Goal: Transaction & Acquisition: Purchase product/service

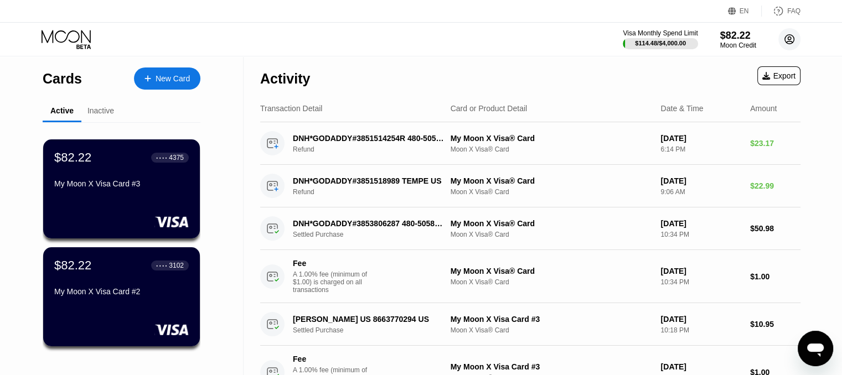
click at [786, 39] on circle at bounding box center [789, 39] width 22 height 22
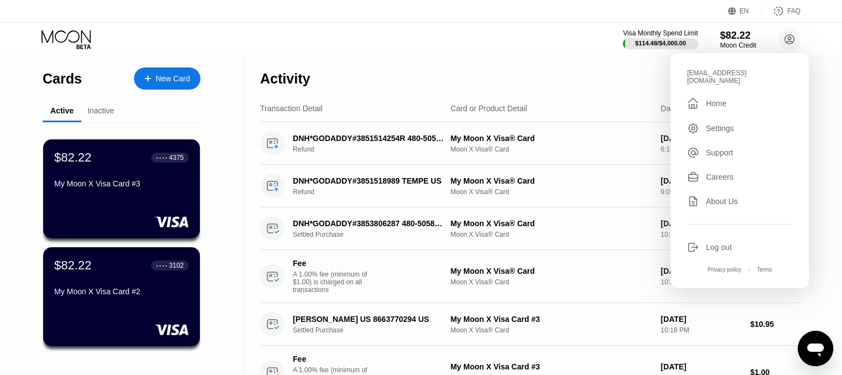
click at [735, 241] on div "Log out" at bounding box center [739, 247] width 105 height 12
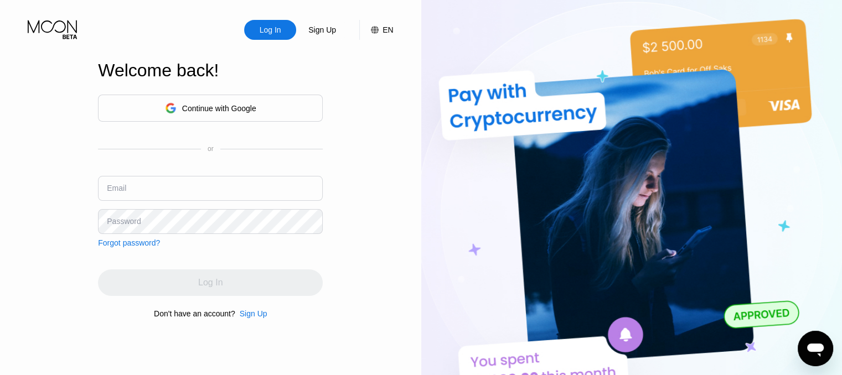
click at [204, 190] on input "text" at bounding box center [210, 188] width 225 height 25
type input "Roaring.barbershop@outlook.com"
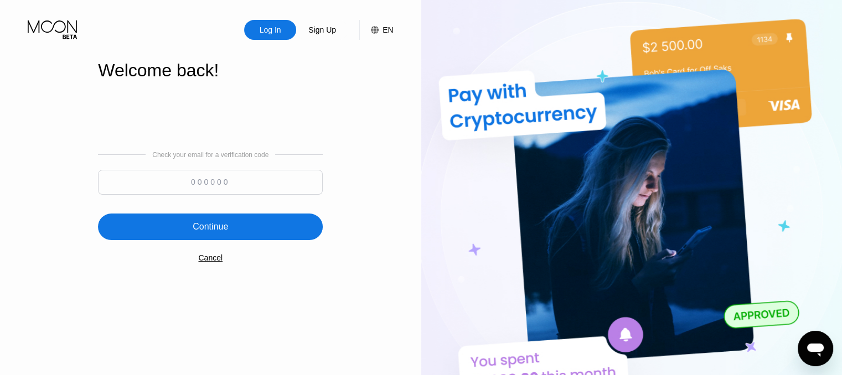
click at [168, 192] on input at bounding box center [210, 182] width 225 height 25
type input "146137"
click at [187, 237] on div "Continue" at bounding box center [210, 227] width 225 height 27
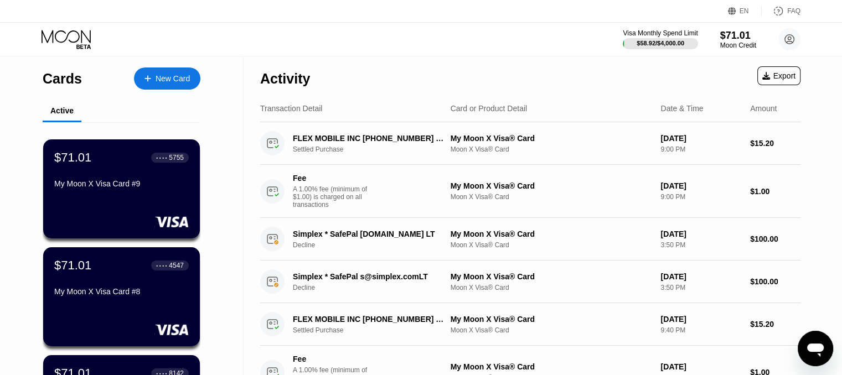
scroll to position [55, 0]
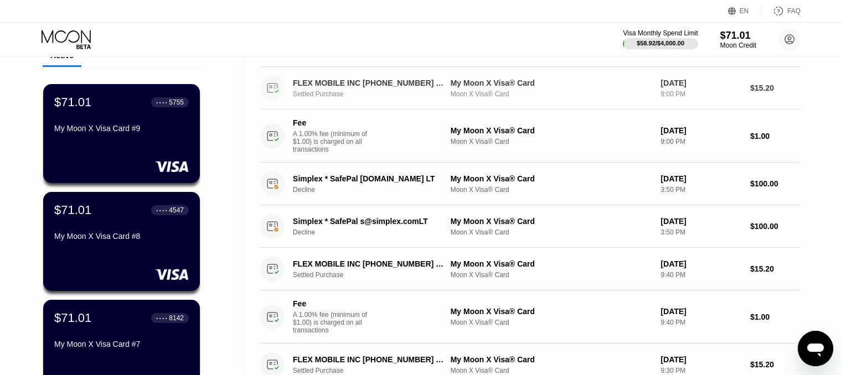
click at [323, 98] on div "Settled Purchase" at bounding box center [374, 94] width 163 height 8
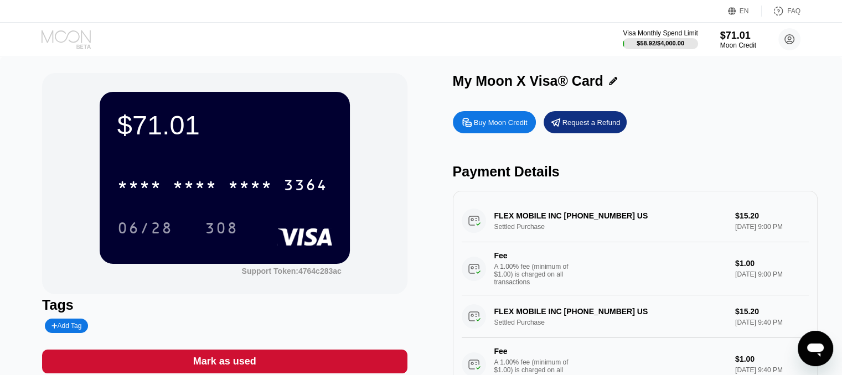
click at [71, 44] on icon at bounding box center [67, 39] width 51 height 19
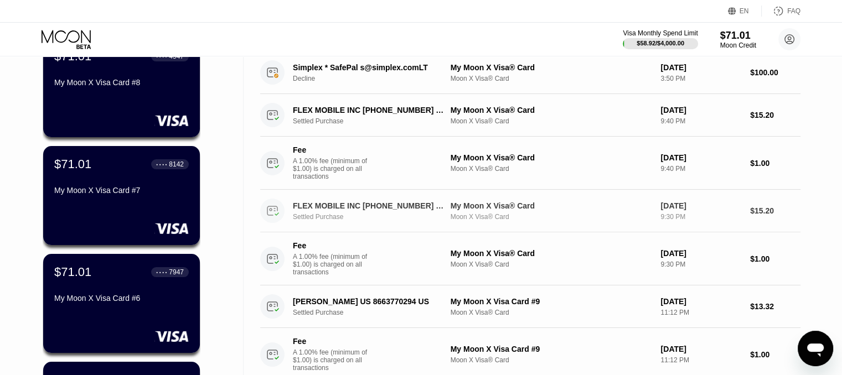
scroll to position [221, 0]
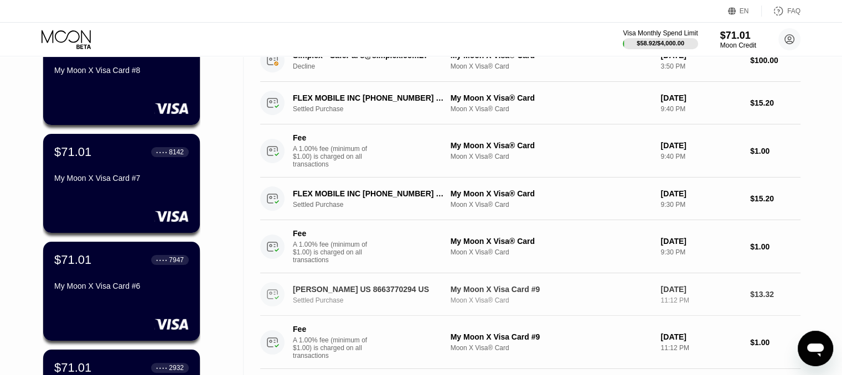
drag, startPoint x: 482, startPoint y: 319, endPoint x: 440, endPoint y: 322, distance: 42.1
drag, startPoint x: 440, startPoint y: 322, endPoint x: 410, endPoint y: 315, distance: 31.2
click at [410, 304] on div "Settled Purchase" at bounding box center [374, 301] width 163 height 8
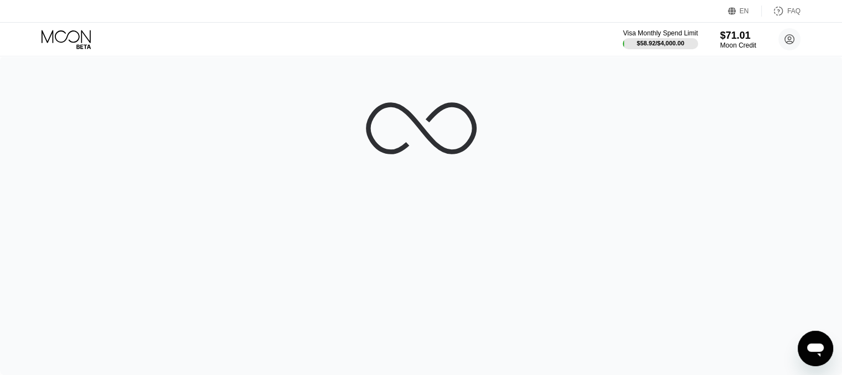
click at [60, 39] on icon at bounding box center [67, 39] width 51 height 19
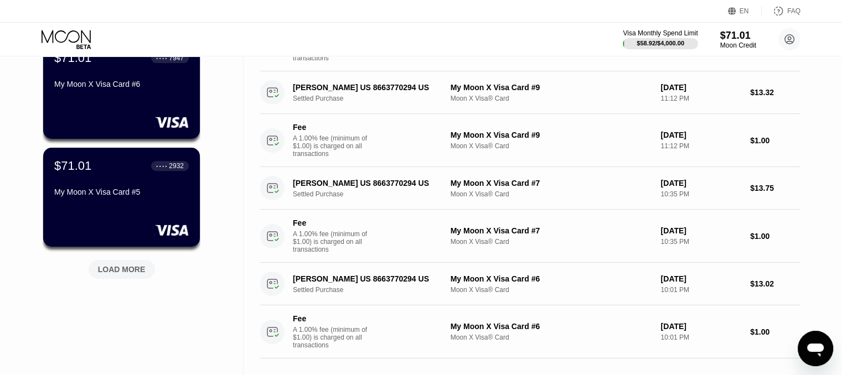
scroll to position [443, 0]
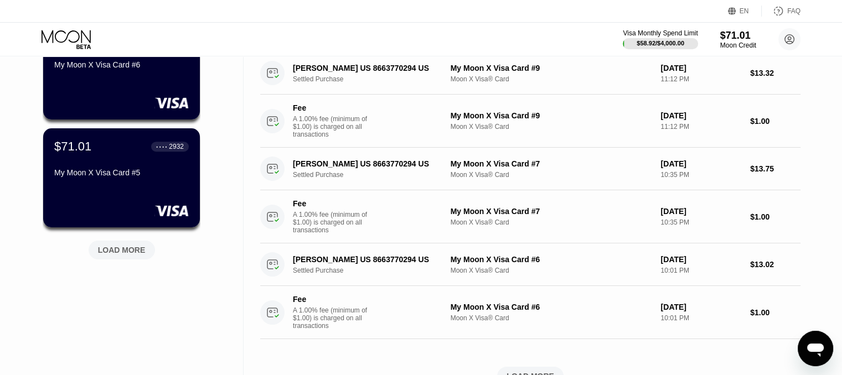
click at [111, 255] on div "LOAD MORE" at bounding box center [122, 250] width 48 height 10
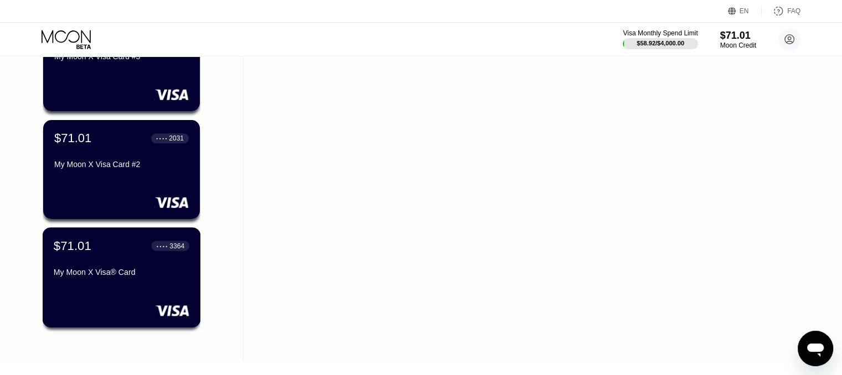
scroll to position [830, 0]
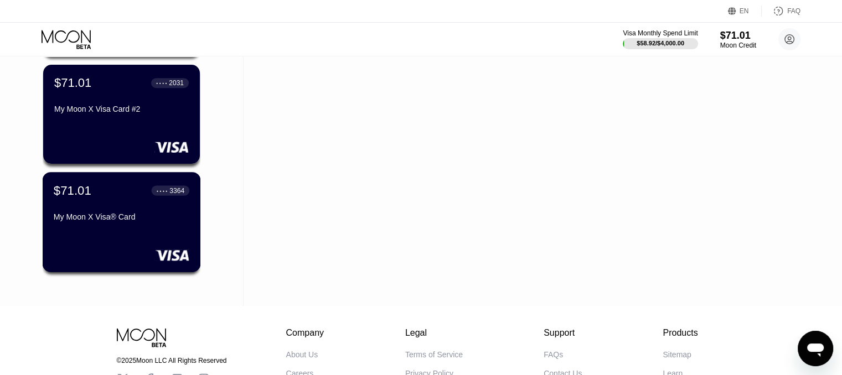
click at [117, 240] on div "$71.01 ● ● ● ● 3364 My Moon X Visa® Card" at bounding box center [122, 222] width 158 height 100
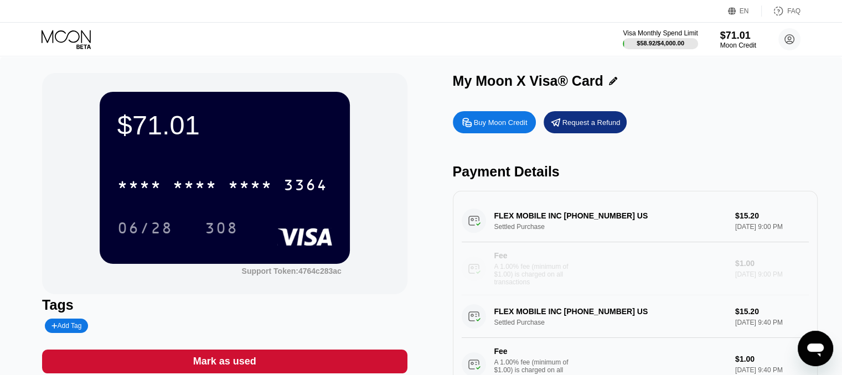
click at [637, 271] on div "Fee A 1.00% fee (minimum of $1.00) is charged on all transactions" at bounding box center [594, 268] width 265 height 35
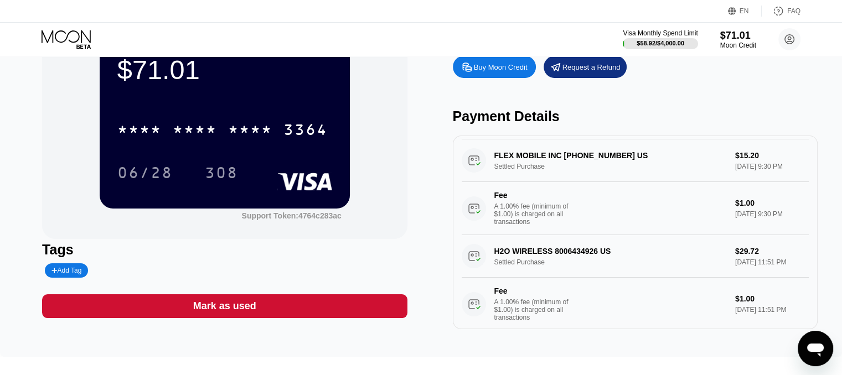
scroll to position [177, 0]
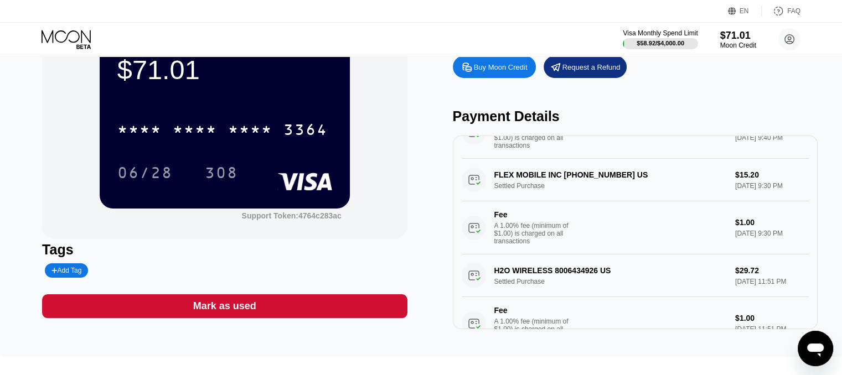
click at [649, 287] on div "H2O WIRELESS 8006434926 US Settled Purchase $29.72 Jul 24, 2025 11:51 PM Fee A …" at bounding box center [635, 303] width 347 height 96
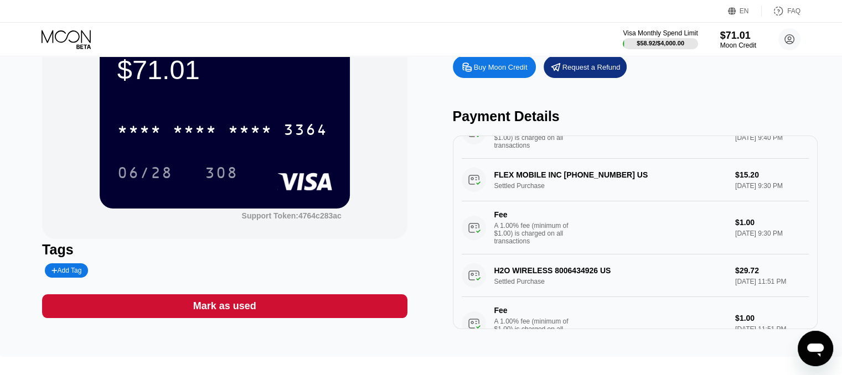
click at [649, 287] on div "H2O WIRELESS 8006434926 US Settled Purchase $29.72 Jul 24, 2025 11:51 PM Fee A …" at bounding box center [635, 303] width 347 height 96
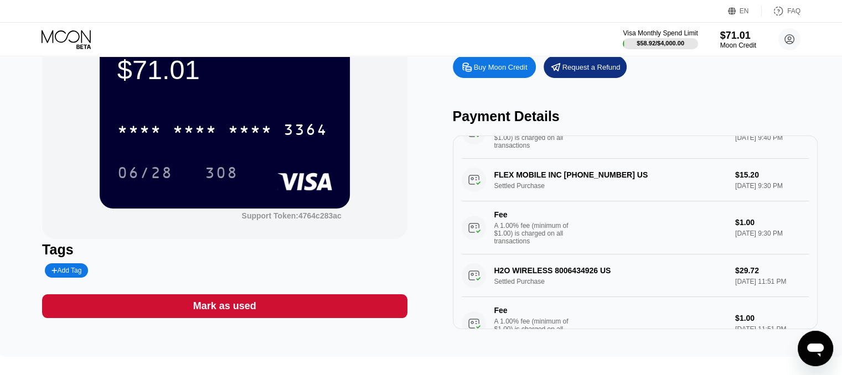
click at [649, 287] on div "H2O WIRELESS 8006434926 US Settled Purchase $29.72 Jul 24, 2025 11:51 PM Fee A …" at bounding box center [635, 303] width 347 height 96
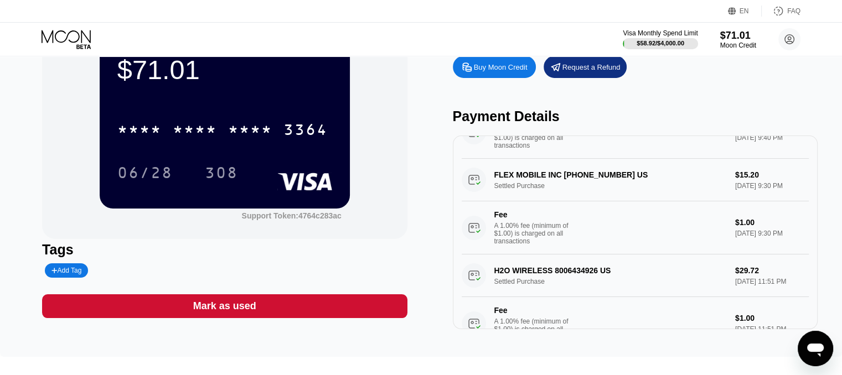
click at [649, 287] on div "H2O WIRELESS 8006434926 US Settled Purchase $29.72 Jul 24, 2025 11:51 PM Fee A …" at bounding box center [635, 303] width 347 height 96
click at [649, 288] on div "H2O WIRELESS 8006434926 US Settled Purchase $29.72 Jul 24, 2025 11:51 PM Fee A …" at bounding box center [635, 303] width 347 height 96
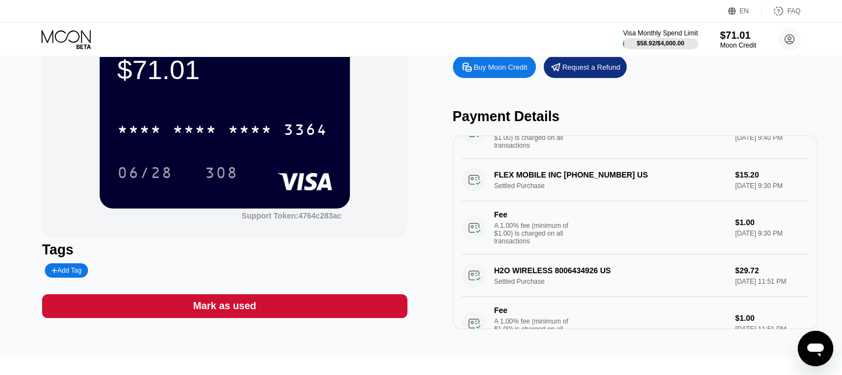
click at [649, 288] on div "H2O WIRELESS 8006434926 US Settled Purchase $29.72 Jul 24, 2025 11:51 PM Fee A …" at bounding box center [635, 303] width 347 height 96
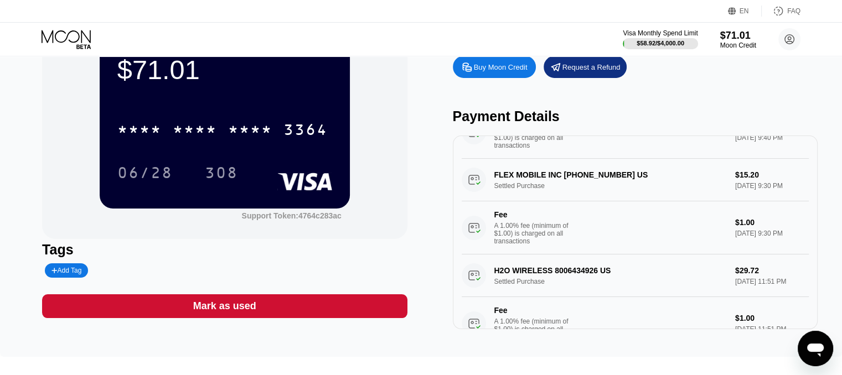
click at [649, 288] on div "H2O WIRELESS 8006434926 US Settled Purchase $29.72 Jul 24, 2025 11:51 PM Fee A …" at bounding box center [635, 303] width 347 height 96
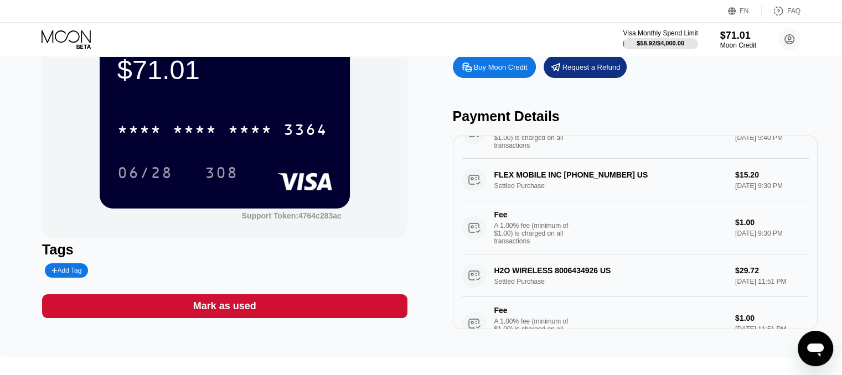
click at [649, 288] on div "H2O WIRELESS 8006434926 US Settled Purchase $29.72 Jul 24, 2025 11:51 PM Fee A …" at bounding box center [635, 303] width 347 height 96
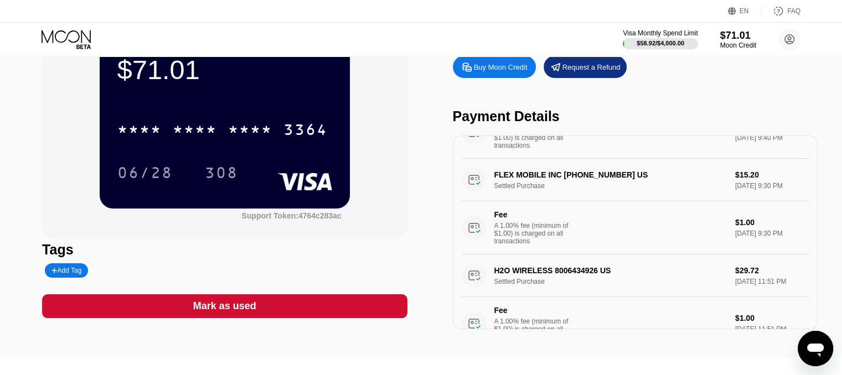
click at [649, 288] on div "H2O WIRELESS 8006434926 US Settled Purchase $29.72 Jul 24, 2025 11:51 PM Fee A …" at bounding box center [635, 303] width 347 height 96
click at [486, 226] on div "Fee A 1.00% fee (minimum of $1.00) is charged on all transactions" at bounding box center [594, 227] width 265 height 35
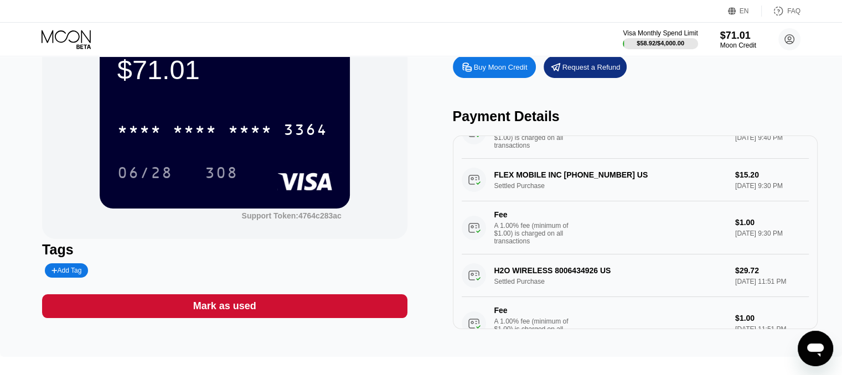
click at [486, 226] on div "Fee A 1.00% fee (minimum of $1.00) is charged on all transactions" at bounding box center [594, 227] width 265 height 35
click at [56, 42] on icon at bounding box center [67, 39] width 51 height 19
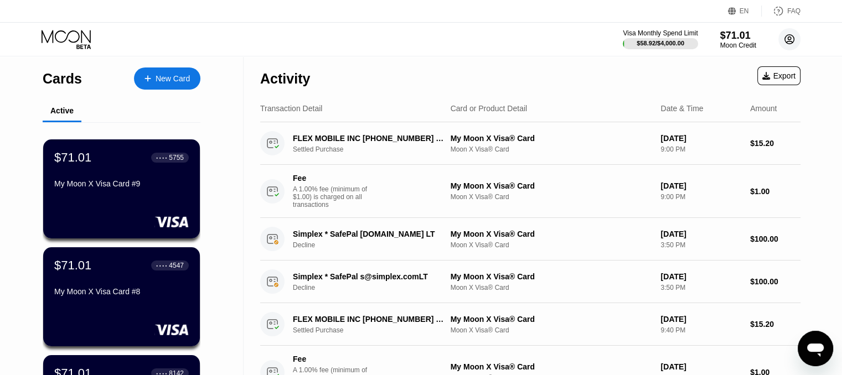
click at [794, 47] on circle at bounding box center [789, 39] width 22 height 22
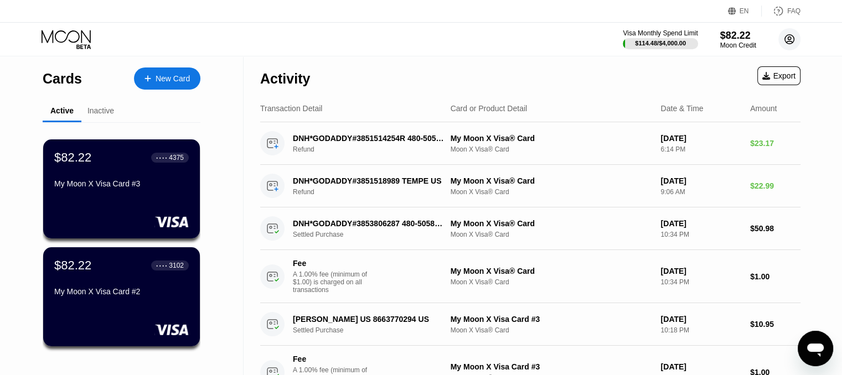
click at [790, 38] on circle at bounding box center [789, 39] width 22 height 22
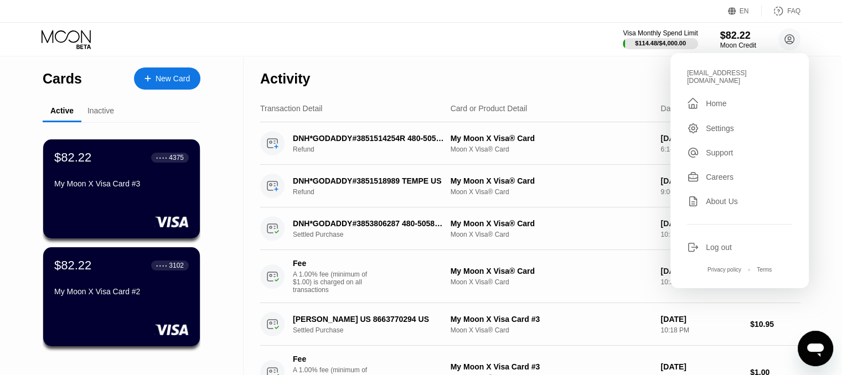
click at [392, 54] on div "Visa Monthly Spend Limit $114.48 / $4,000.00 $82.22 Moon Credit glossbeautybar@…" at bounding box center [421, 39] width 842 height 33
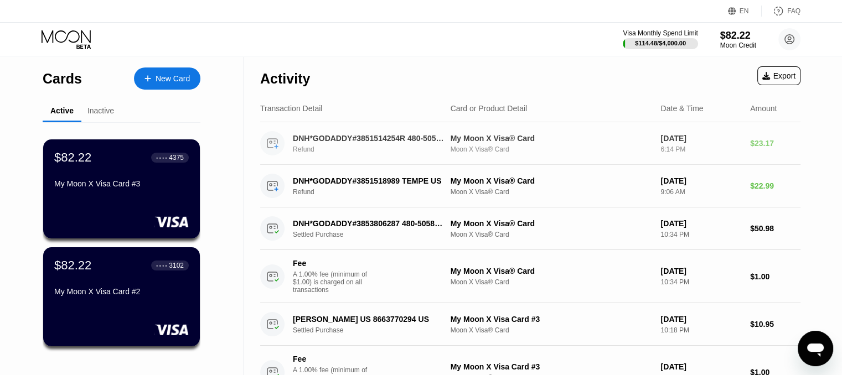
click at [388, 151] on div "Refund" at bounding box center [374, 150] width 163 height 8
click at [513, 137] on div "My Moon X Visa® Card" at bounding box center [552, 138] width 202 height 9
click at [275, 146] on circle at bounding box center [272, 143] width 24 height 24
click at [96, 113] on div "Inactive" at bounding box center [100, 110] width 27 height 9
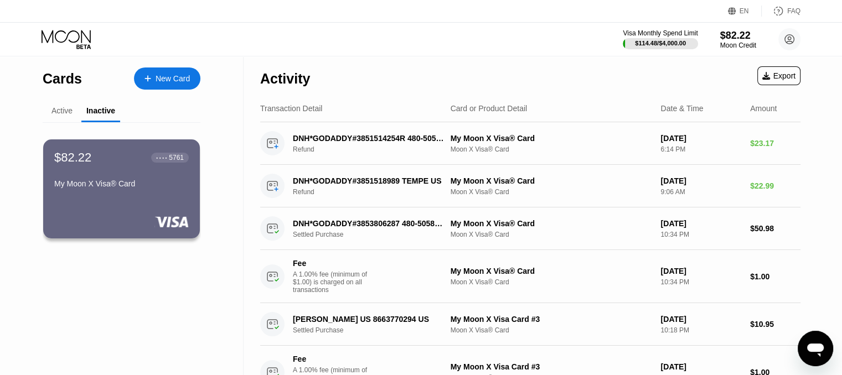
click at [62, 110] on div "Active" at bounding box center [61, 110] width 21 height 9
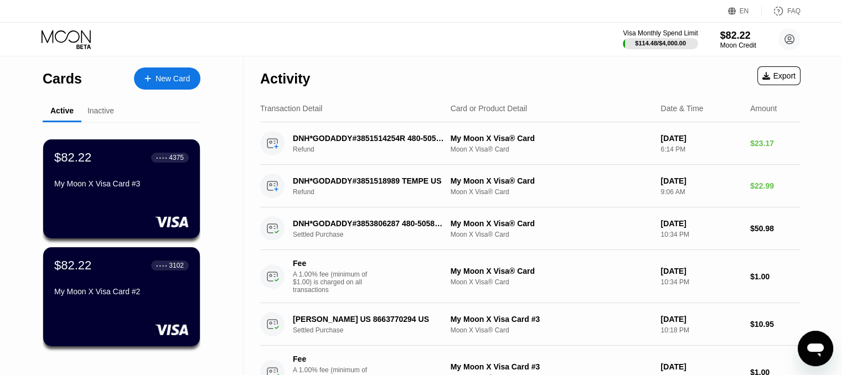
click at [156, 80] on div "New Card" at bounding box center [173, 78] width 34 height 9
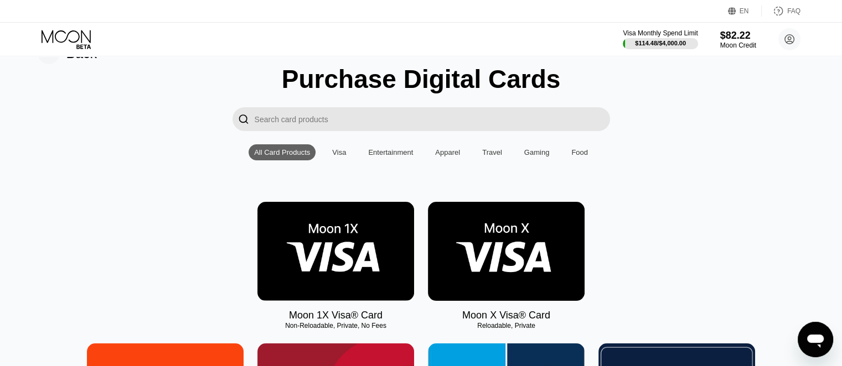
scroll to position [55, 0]
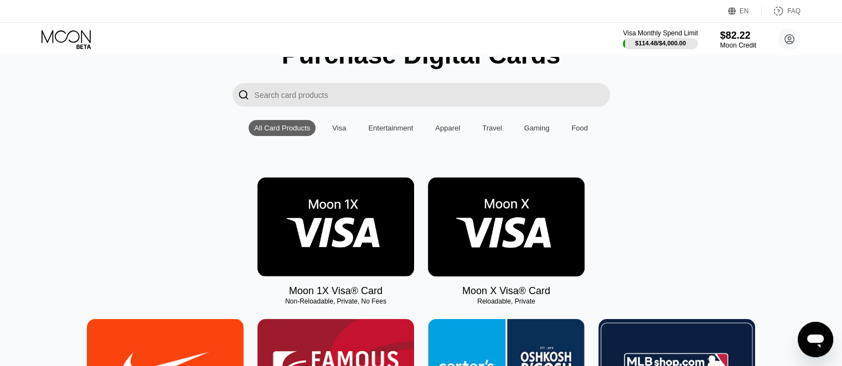
scroll to position [55, 0]
click at [507, 251] on img at bounding box center [506, 227] width 157 height 99
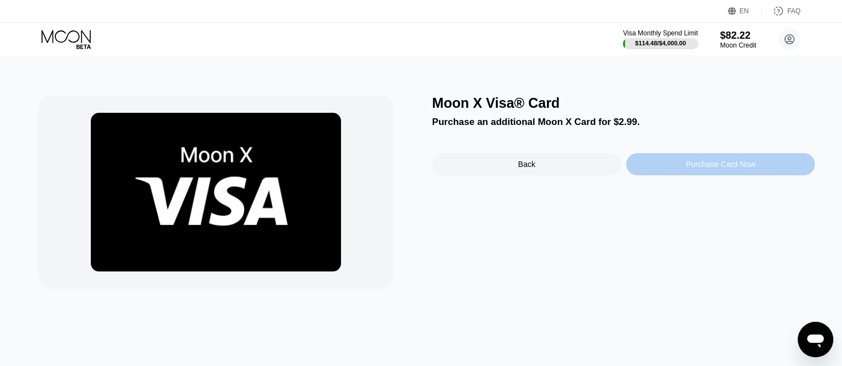
click at [724, 169] on div "Purchase Card Now" at bounding box center [720, 164] width 69 height 9
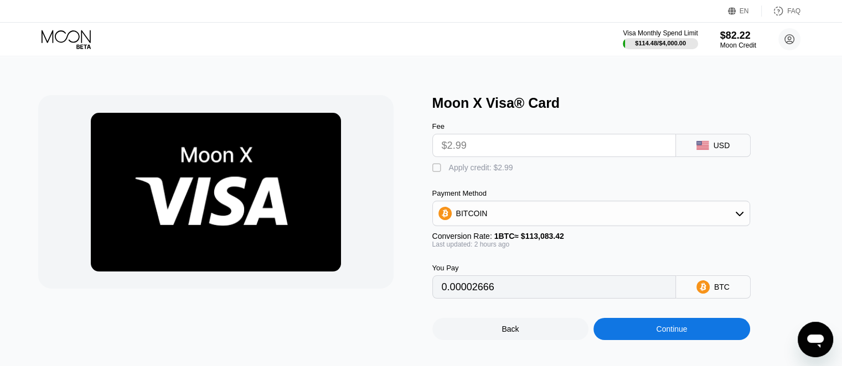
click at [435, 172] on div "" at bounding box center [437, 168] width 11 height 11
type input "0"
click at [706, 340] on div "Continue" at bounding box center [671, 329] width 157 height 22
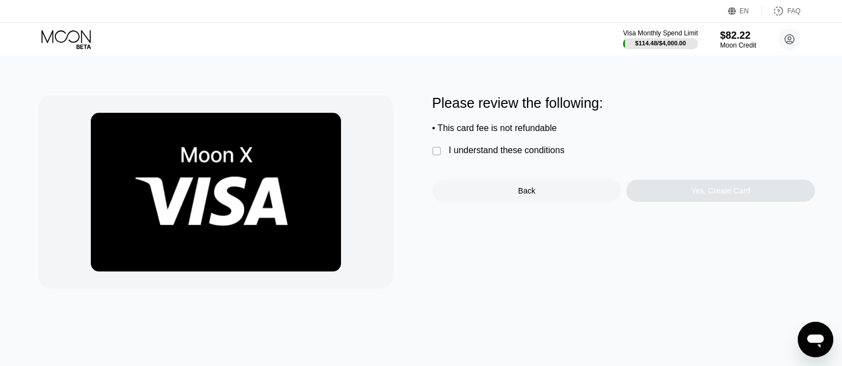
click at [435, 156] on div "" at bounding box center [437, 151] width 11 height 11
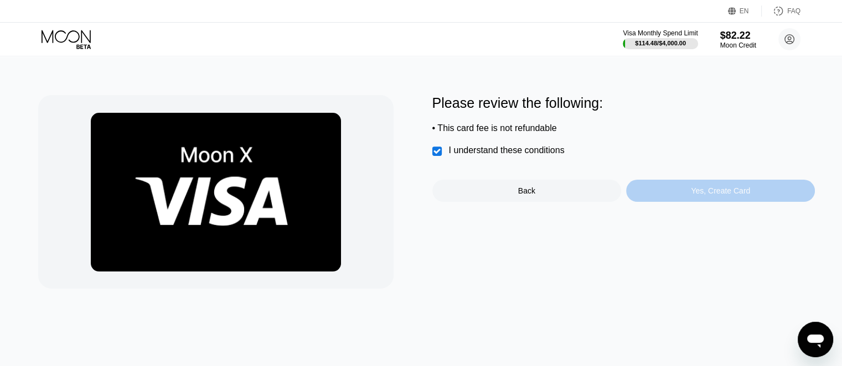
click at [720, 194] on div "Yes, Create Card" at bounding box center [720, 191] width 59 height 9
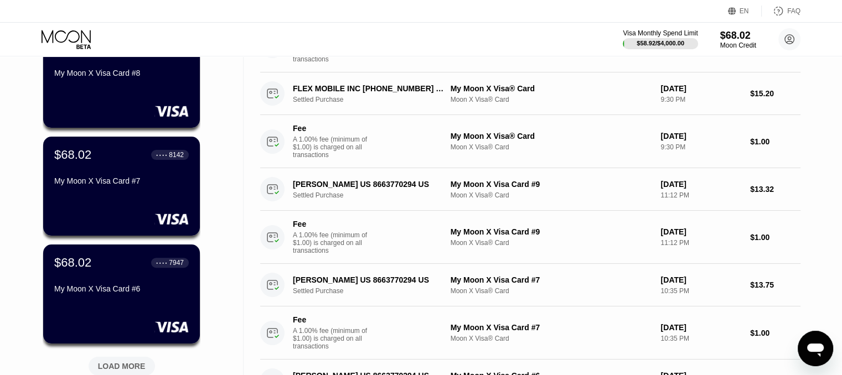
scroll to position [332, 0]
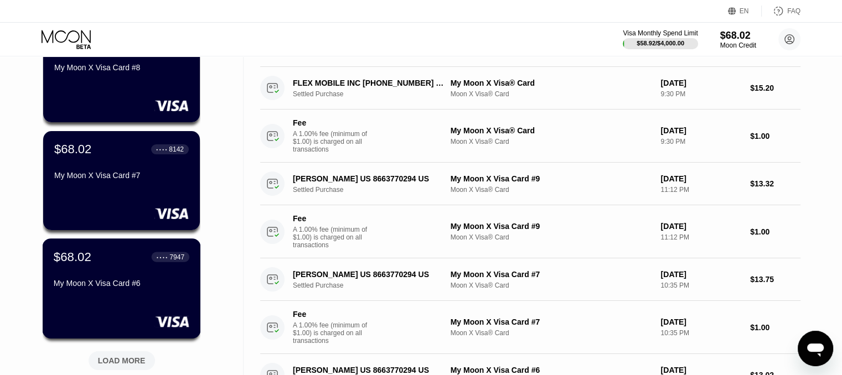
click at [158, 292] on div "My Moon X Visa Card #6" at bounding box center [122, 285] width 136 height 13
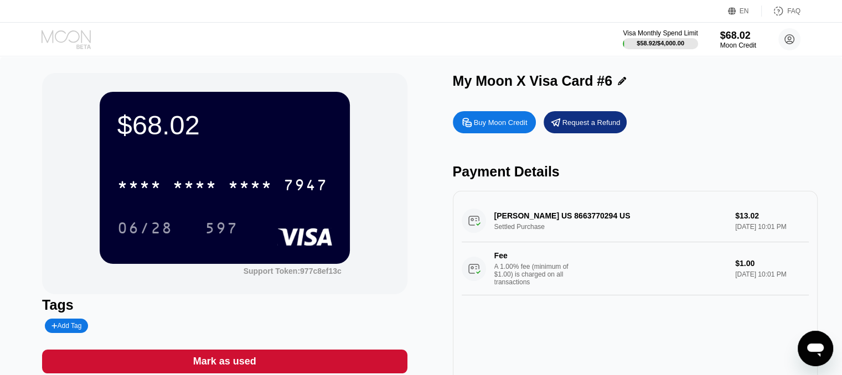
click at [68, 43] on icon at bounding box center [67, 39] width 51 height 19
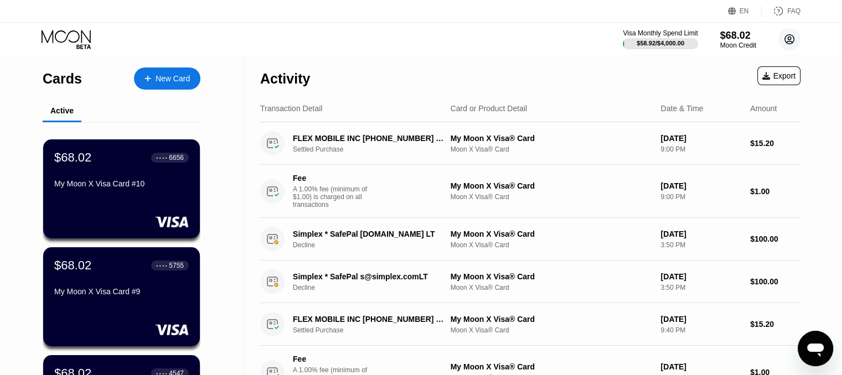
click at [784, 43] on circle at bounding box center [789, 39] width 22 height 22
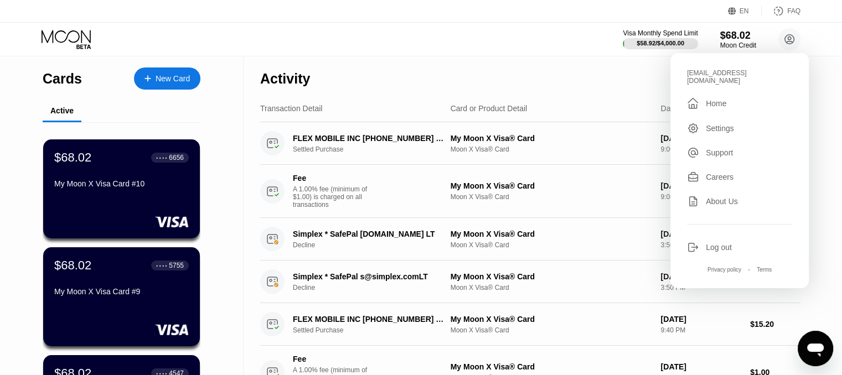
click at [725, 245] on div "Log out" at bounding box center [739, 247] width 105 height 12
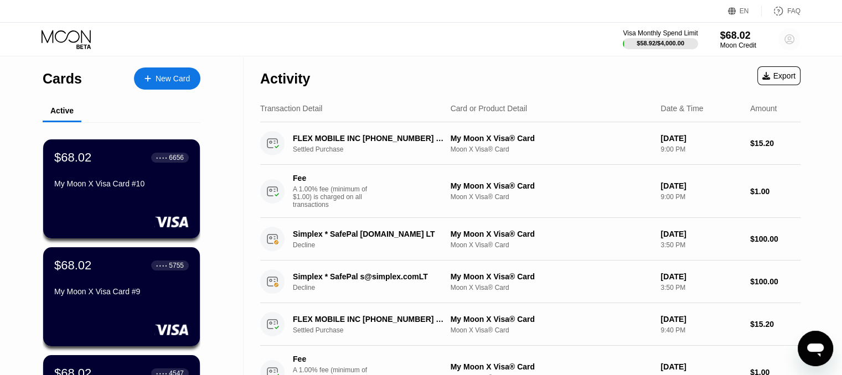
click at [787, 40] on circle at bounding box center [789, 39] width 22 height 22
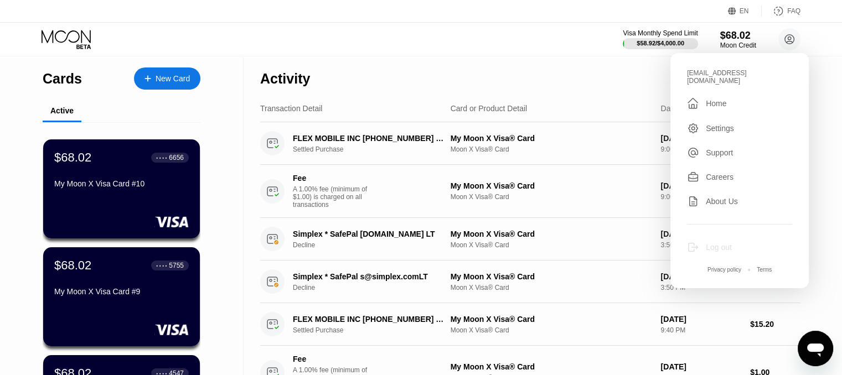
click at [724, 243] on div "Log out" at bounding box center [719, 247] width 26 height 9
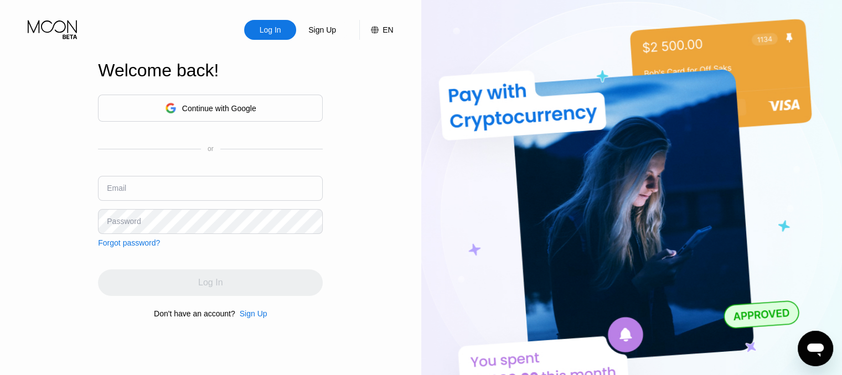
click at [277, 196] on input "text" at bounding box center [210, 188] width 225 height 25
type input "[EMAIL_ADDRESS][DOMAIN_NAME]"
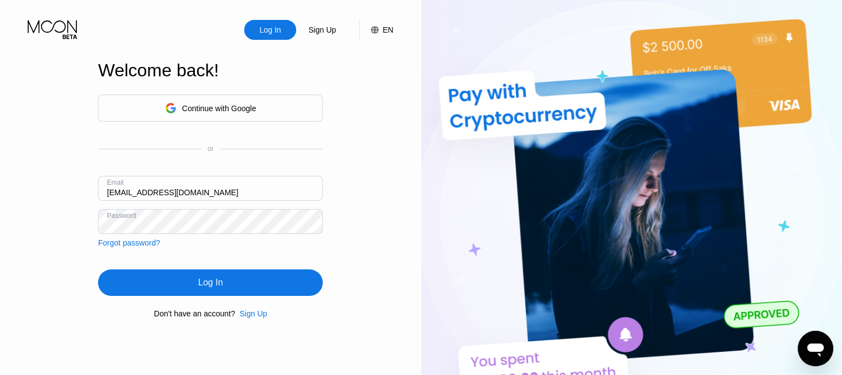
click at [198, 283] on div "Log In" at bounding box center [210, 282] width 24 height 11
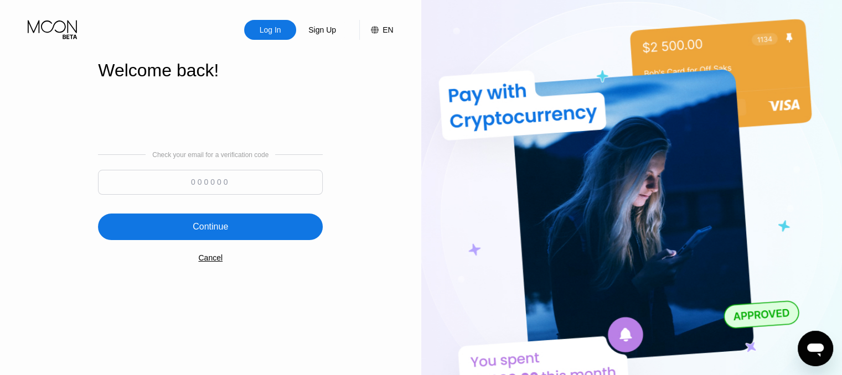
click at [210, 182] on input at bounding box center [210, 182] width 225 height 25
type input "361392"
click at [202, 233] on div "Continue" at bounding box center [210, 226] width 35 height 11
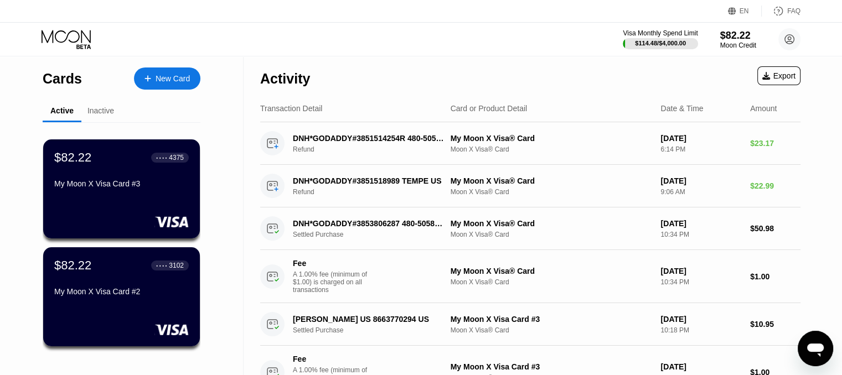
click at [168, 78] on div "New Card" at bounding box center [173, 78] width 34 height 9
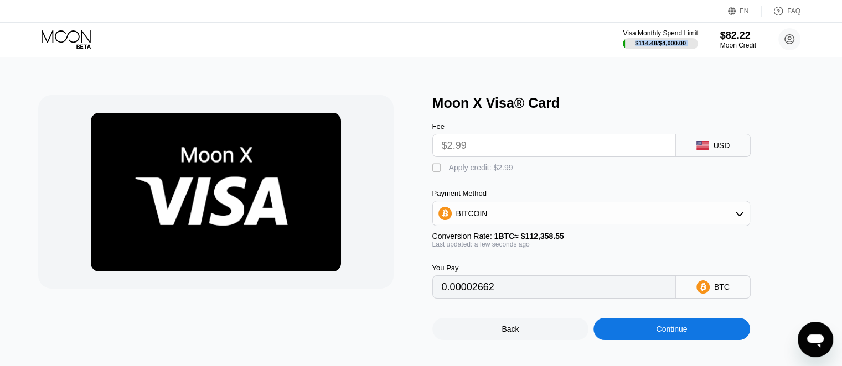
click at [434, 174] on div "" at bounding box center [437, 168] width 11 height 11
type input "0"
click at [663, 334] on div "Continue" at bounding box center [671, 329] width 31 height 9
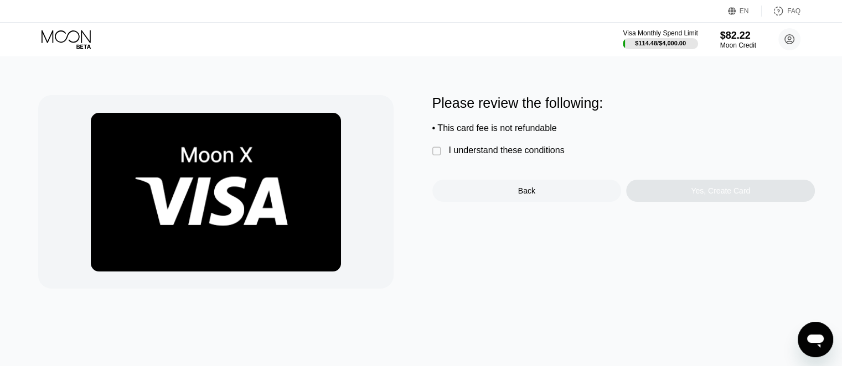
click at [438, 157] on div "" at bounding box center [437, 151] width 11 height 11
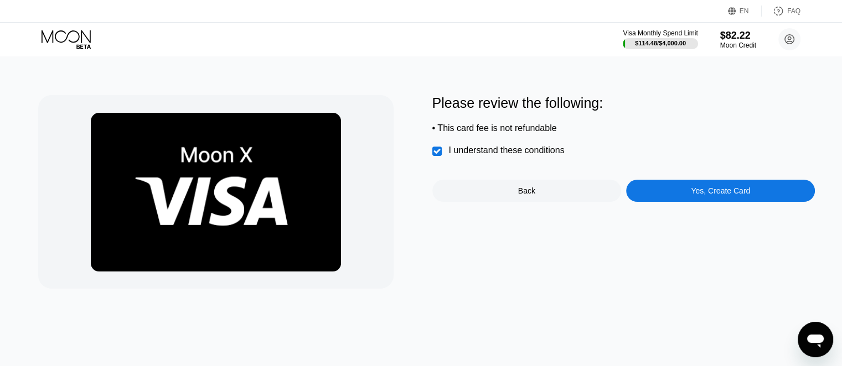
click at [700, 193] on div "Yes, Create Card" at bounding box center [720, 191] width 59 height 9
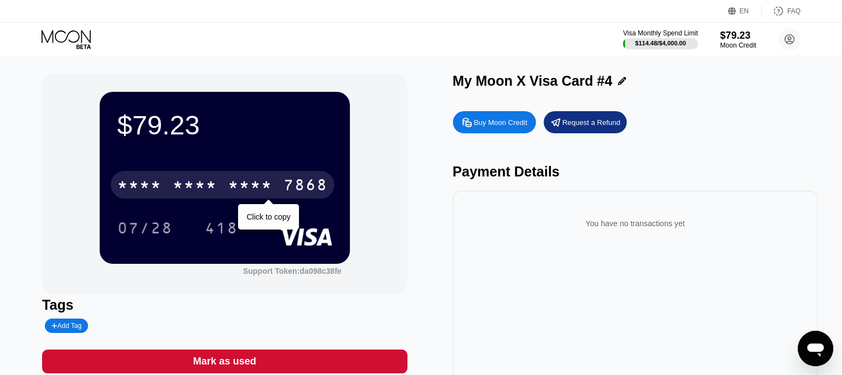
click at [231, 190] on div "* * * *" at bounding box center [250, 187] width 44 height 18
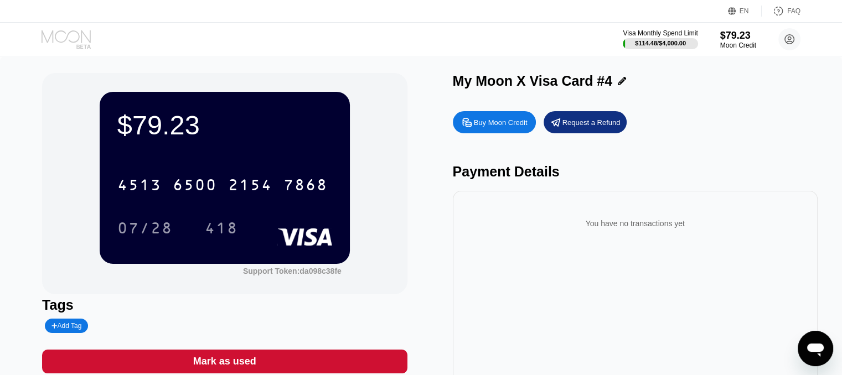
click at [69, 31] on icon at bounding box center [67, 39] width 51 height 19
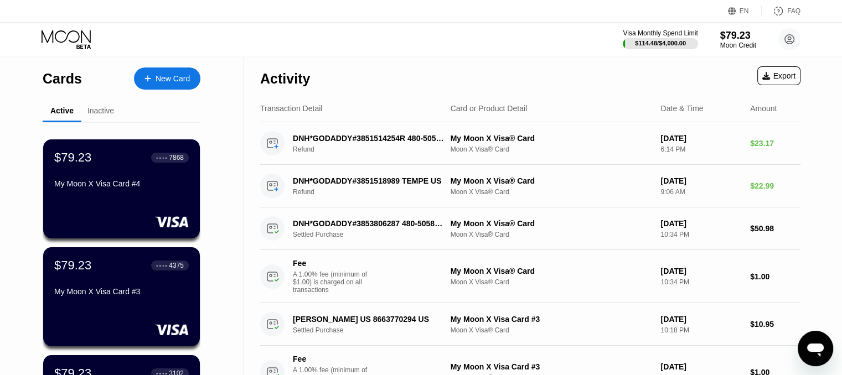
click at [48, 43] on icon at bounding box center [67, 39] width 51 height 19
click at [67, 43] on icon at bounding box center [67, 39] width 51 height 19
click at [746, 51] on div "Visa Monthly Spend Limit $114.48 / $4,000.00 $79.23 Moon Credit glossbeautybar@…" at bounding box center [421, 39] width 842 height 33
click at [746, 39] on div "$79.23" at bounding box center [738, 35] width 37 height 12
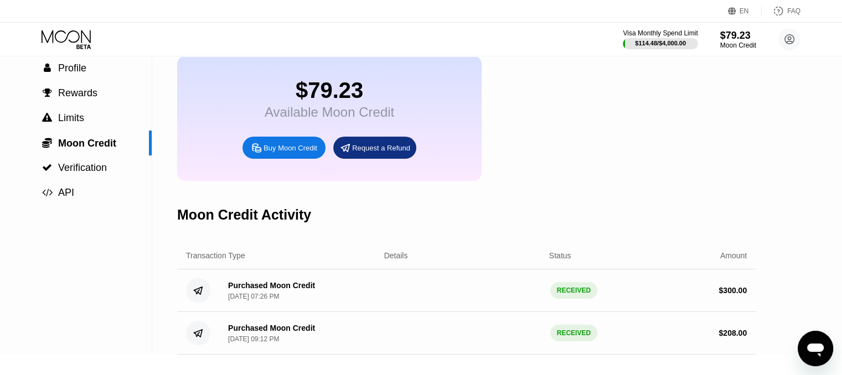
scroll to position [111, 0]
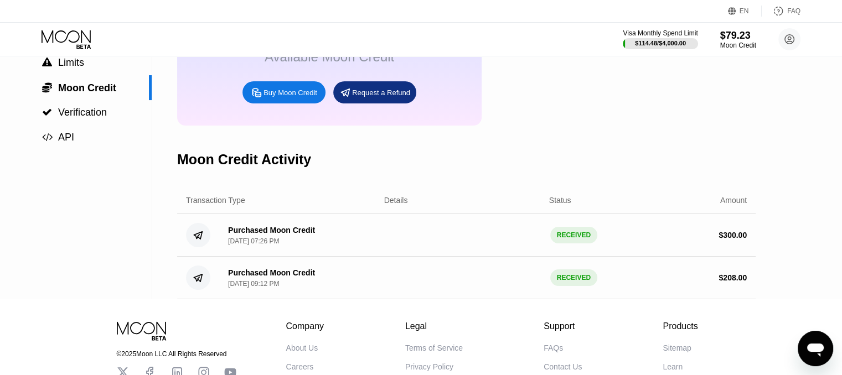
click at [306, 104] on div "Buy Moon Credit" at bounding box center [283, 92] width 83 height 22
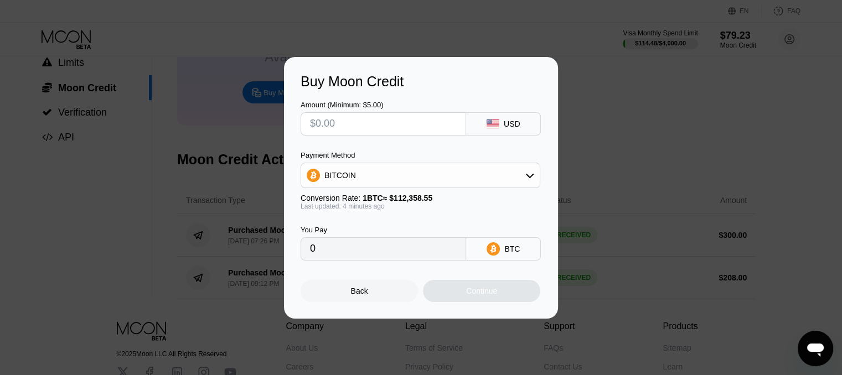
click at [427, 123] on input "text" at bounding box center [383, 124] width 147 height 22
type input "$1"
type input "0.00000890"
type input "$19"
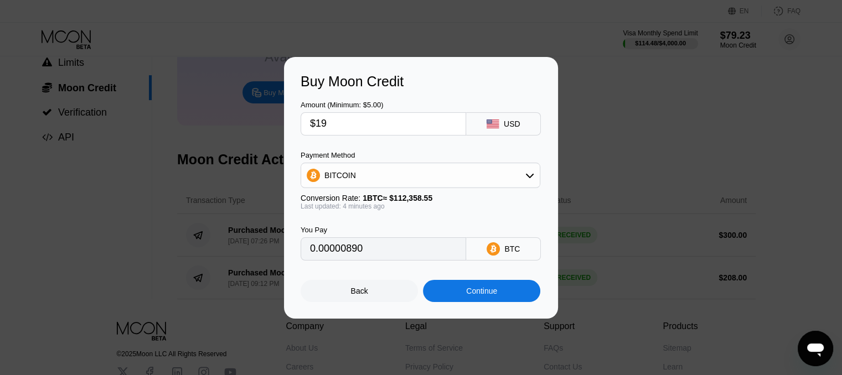
type input "0.00016907"
type input "$190"
type input "0.00169061"
type input "$190"
click at [524, 298] on div "Continue" at bounding box center [481, 291] width 117 height 22
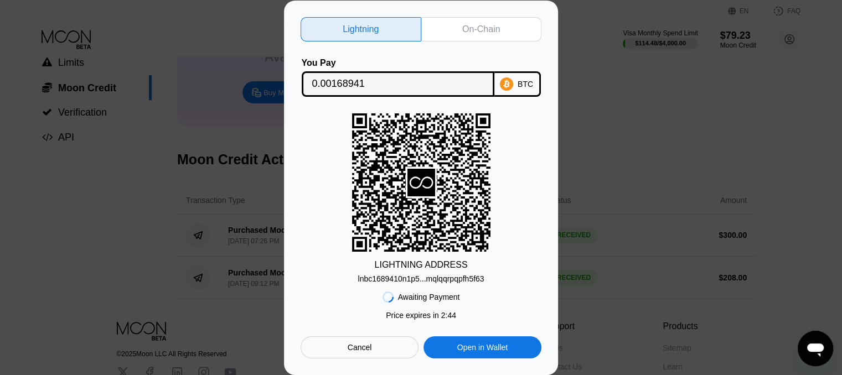
click at [527, 27] on div "On-Chain" at bounding box center [481, 29] width 121 height 24
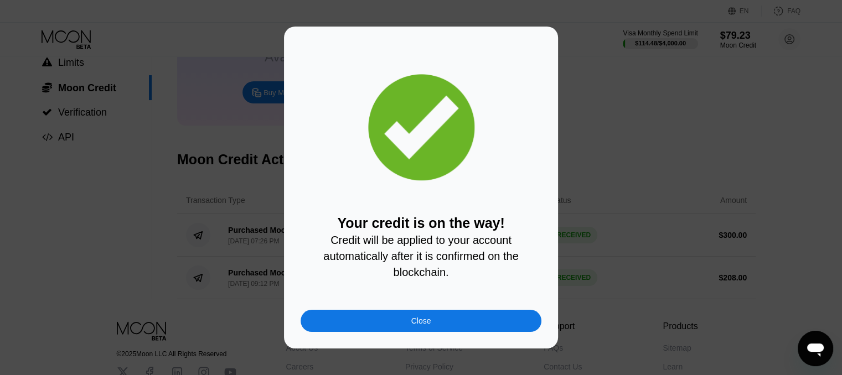
click at [434, 324] on div "Close" at bounding box center [421, 321] width 241 height 22
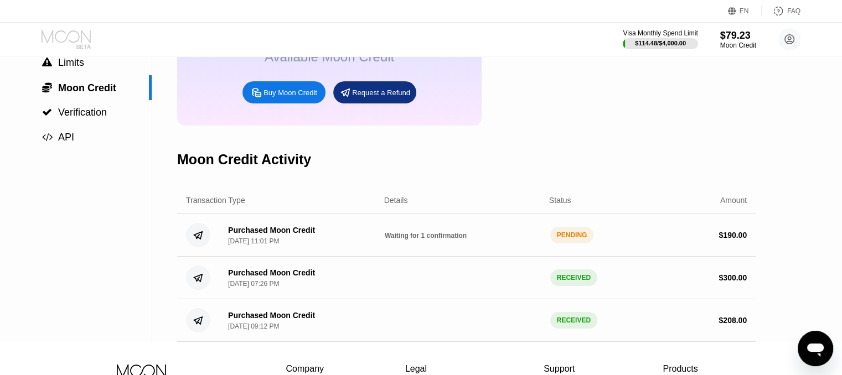
click at [69, 38] on icon at bounding box center [67, 39] width 51 height 19
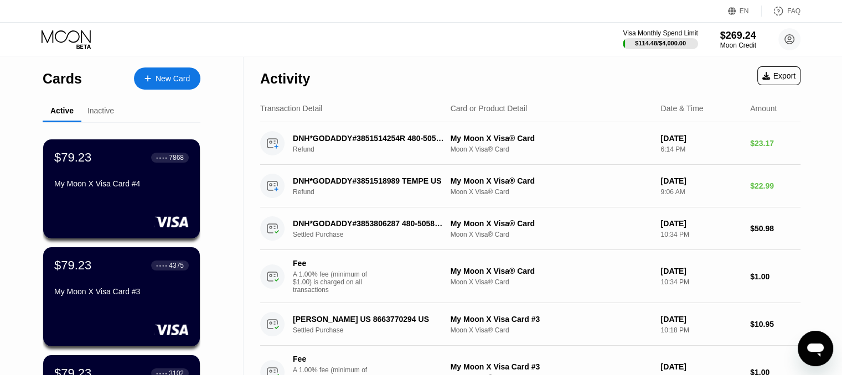
click at [75, 44] on icon at bounding box center [67, 39] width 51 height 19
click at [80, 43] on icon at bounding box center [67, 39] width 51 height 19
